Goal: Task Accomplishment & Management: Use online tool/utility

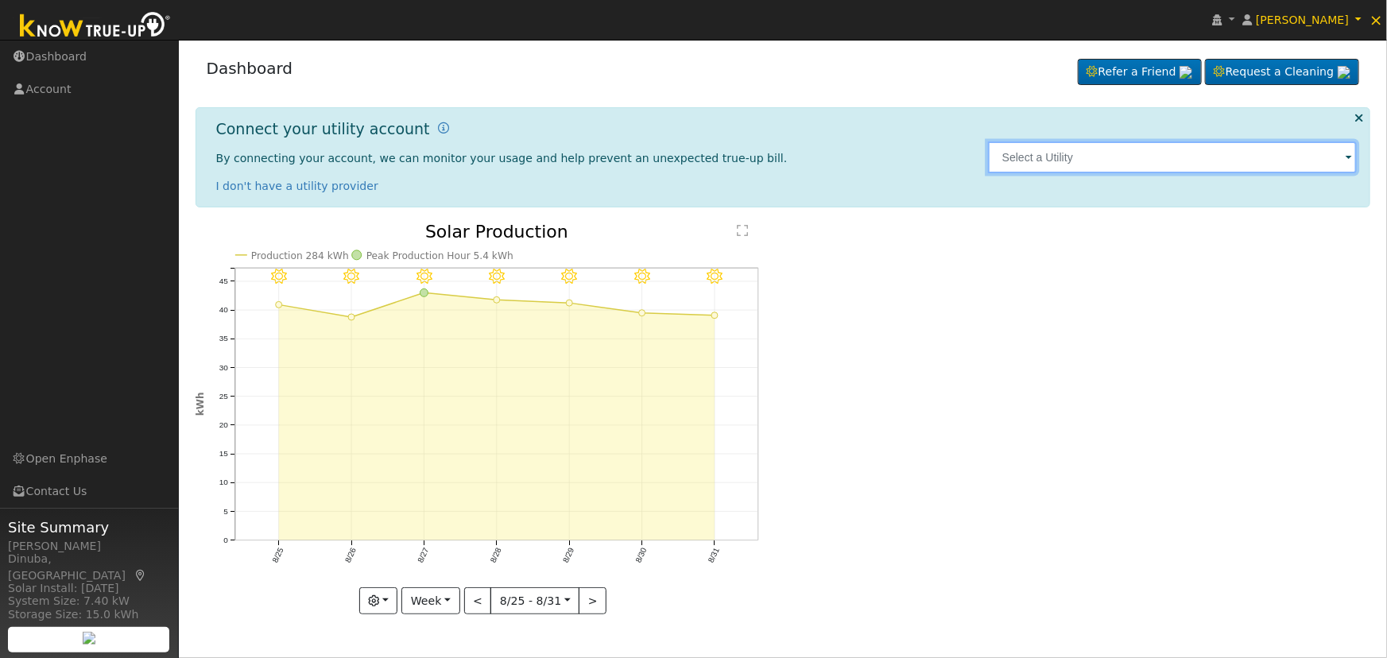
click at [1140, 159] on input "text" at bounding box center [1173, 157] width 370 height 32
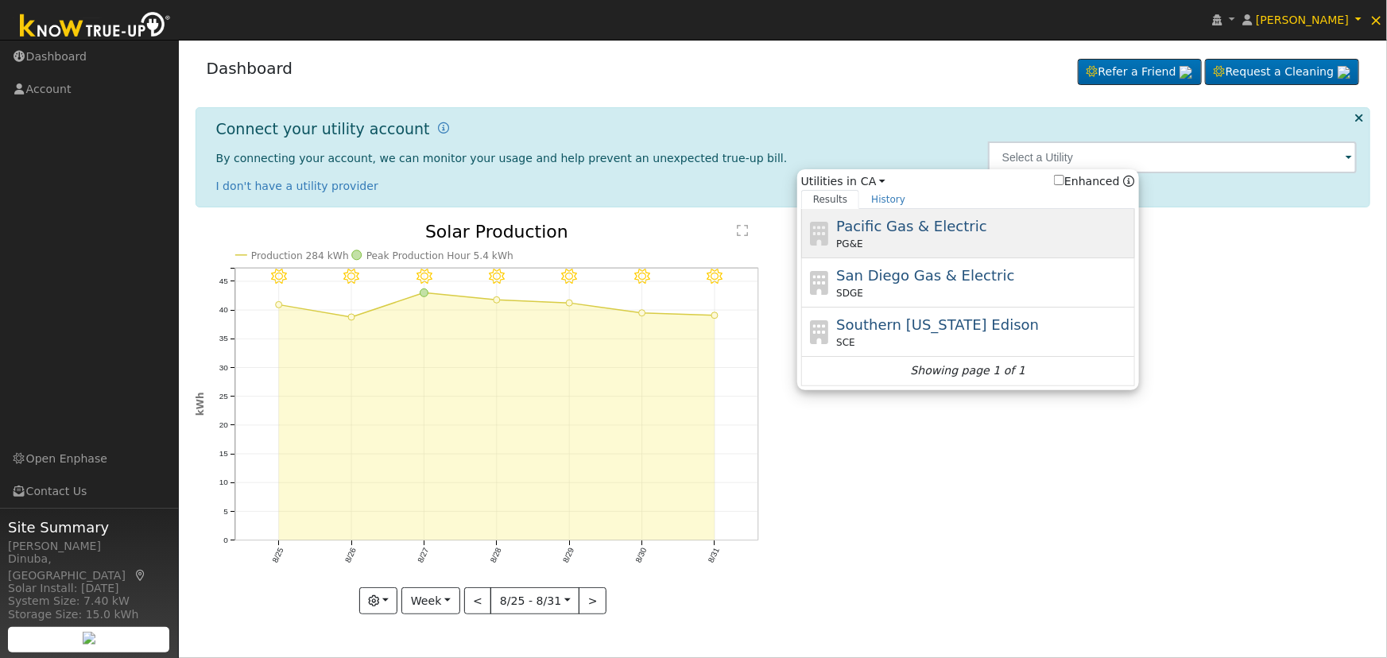
click at [971, 231] on div "Pacific Gas & Electric PG&E" at bounding box center [983, 233] width 295 height 36
type input "PG&E"
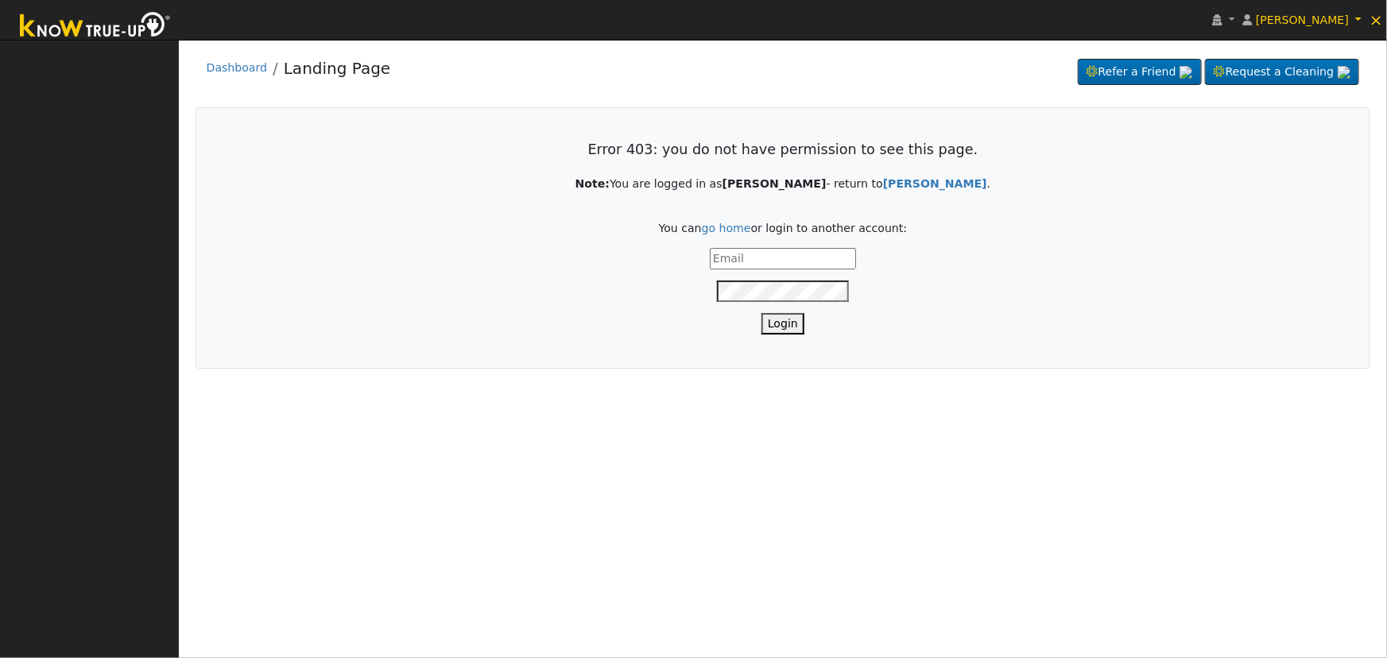
type input "[EMAIL_ADDRESS][DOMAIN_NAME]"
click at [792, 326] on button "Login" at bounding box center [783, 323] width 43 height 21
